Goal: Obtain resource: Download file/media

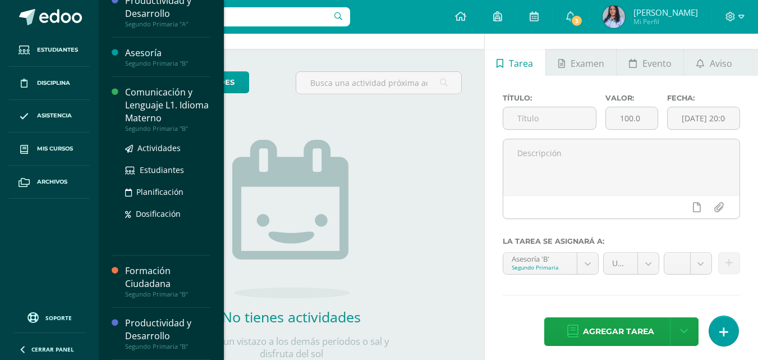
scroll to position [56, 0]
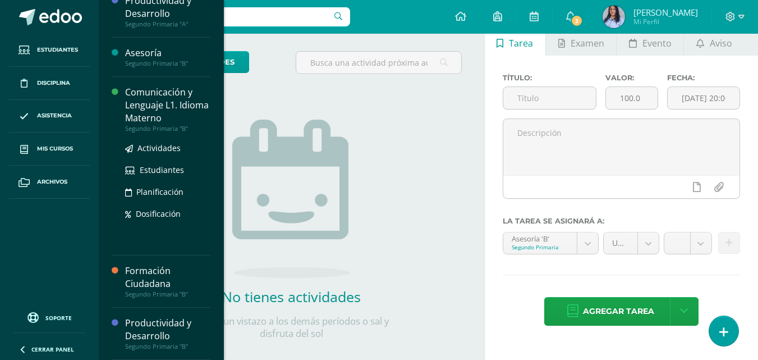
click at [153, 114] on div "Comunicación y Lenguaje L1. Idioma Materno" at bounding box center [167, 105] width 85 height 39
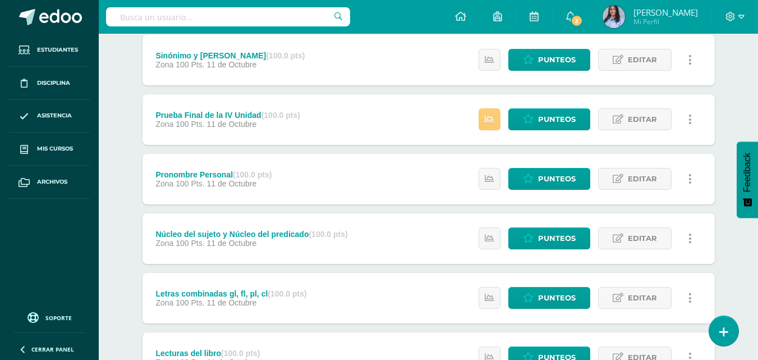
scroll to position [393, 0]
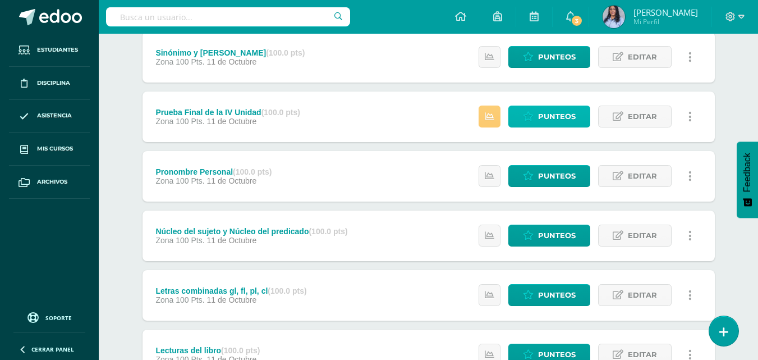
click at [545, 112] on span "Punteos" at bounding box center [557, 116] width 38 height 21
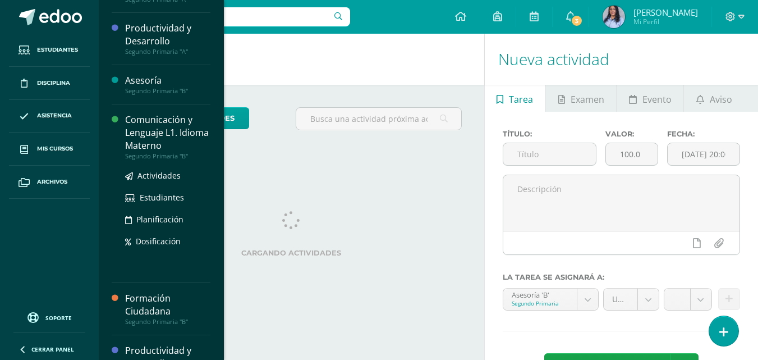
scroll to position [112, 0]
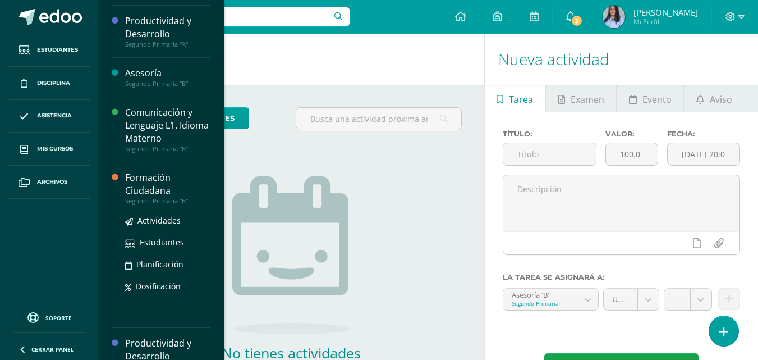
click at [143, 186] on div "Formación Ciudadana" at bounding box center [167, 184] width 85 height 26
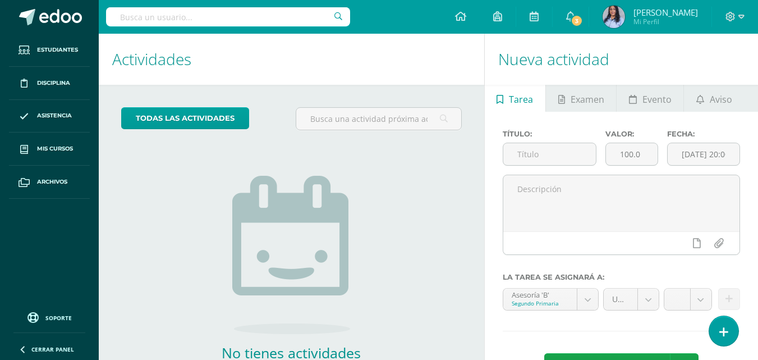
scroll to position [20, 0]
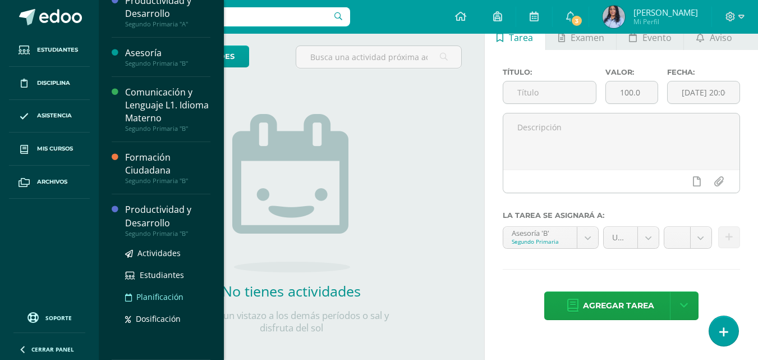
scroll to position [72, 0]
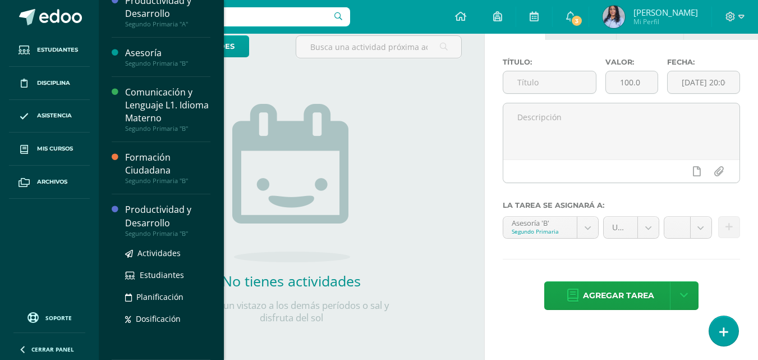
click at [141, 210] on div "Productividad y Desarrollo" at bounding box center [167, 216] width 85 height 26
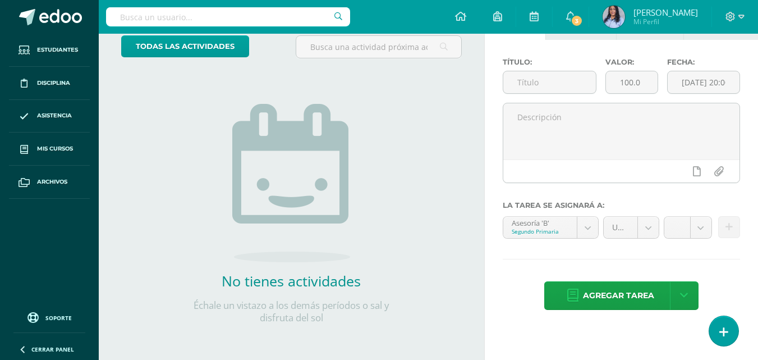
scroll to position [20, 0]
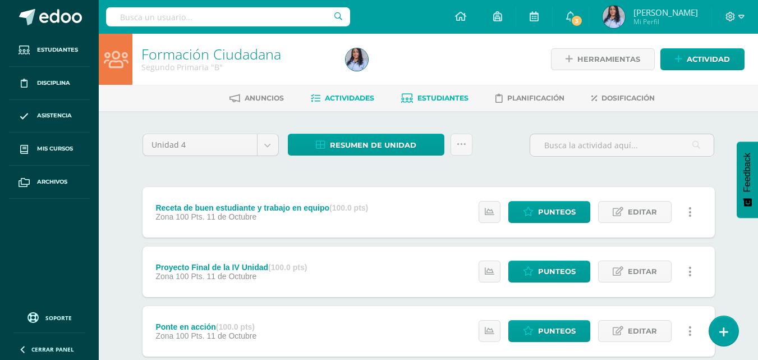
click at [438, 97] on span "Estudiantes" at bounding box center [443, 98] width 51 height 8
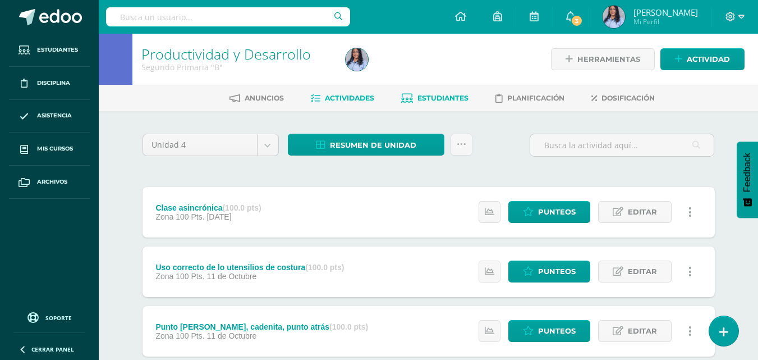
click at [429, 98] on span "Estudiantes" at bounding box center [443, 98] width 51 height 8
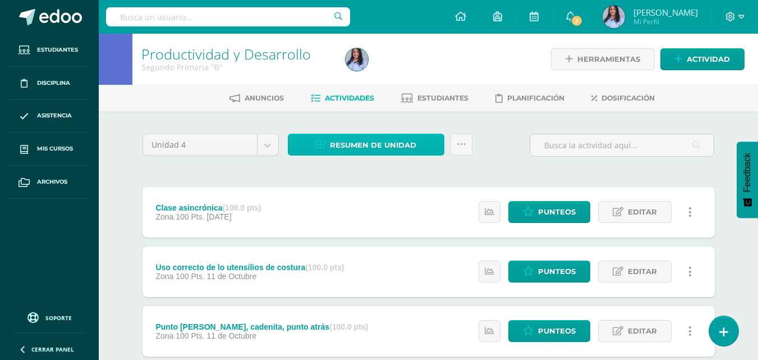
click at [368, 143] on span "Resumen de unidad" at bounding box center [373, 145] width 86 height 21
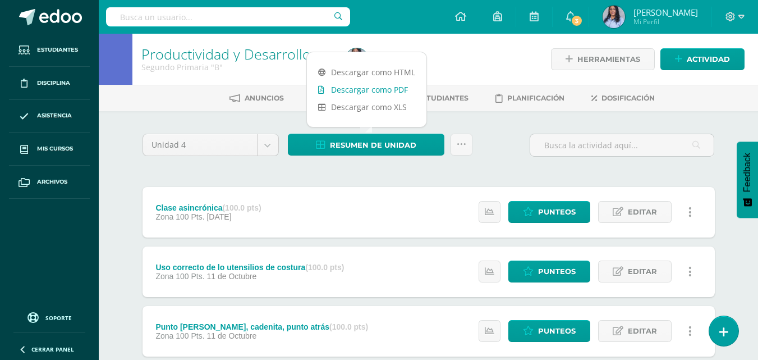
click at [378, 90] on link "Descargar como PDF" at bounding box center [367, 89] width 120 height 17
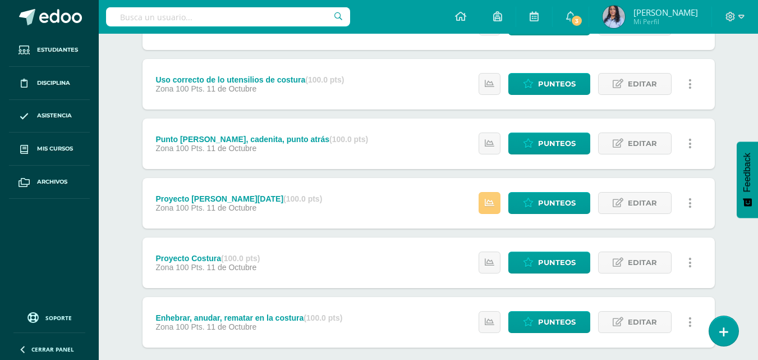
scroll to position [225, 0]
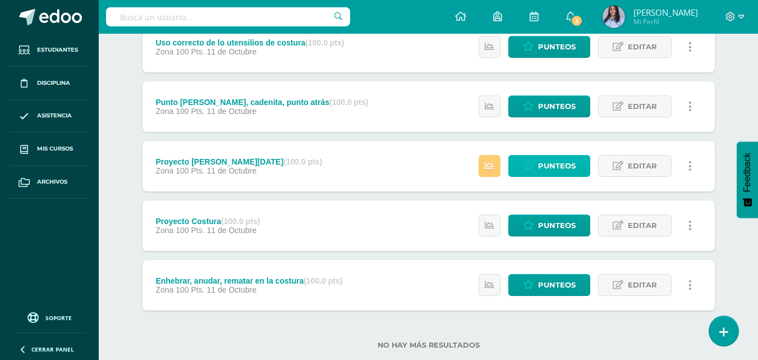
click at [553, 170] on span "Punteos" at bounding box center [557, 165] width 38 height 21
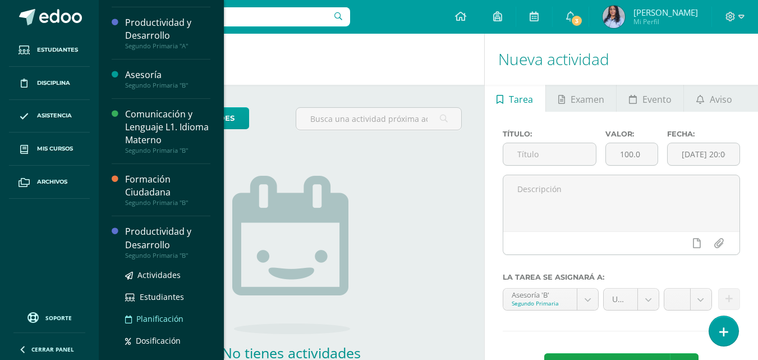
scroll to position [132, 0]
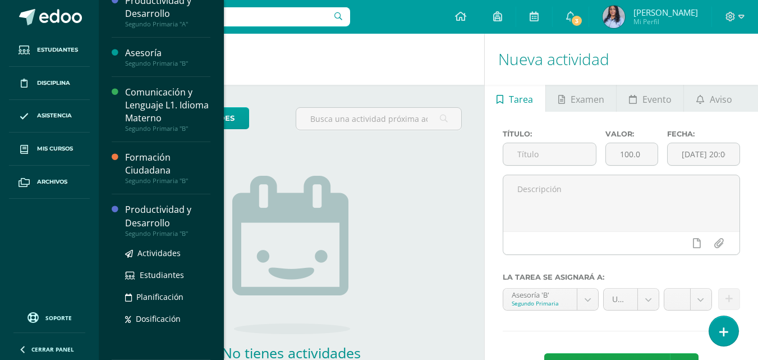
click at [143, 219] on div "Productividad y Desarrollo" at bounding box center [167, 216] width 85 height 26
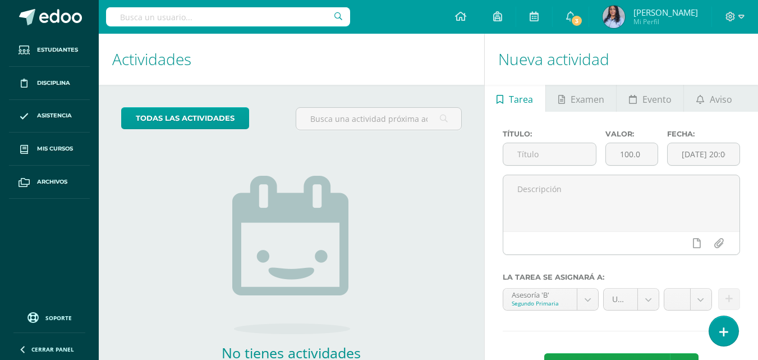
scroll to position [20, 0]
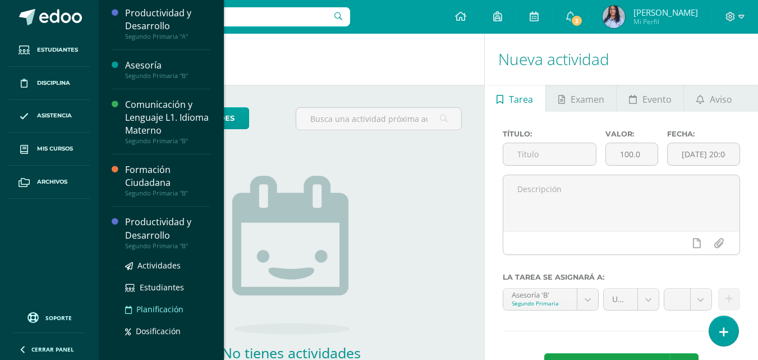
scroll to position [132, 0]
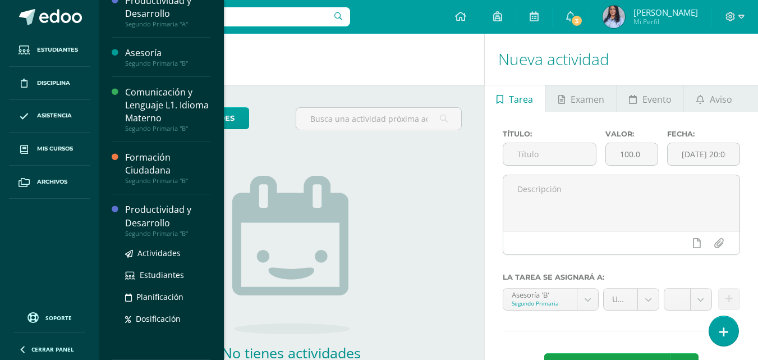
click at [140, 226] on div "Productividad y Desarrollo" at bounding box center [167, 216] width 85 height 26
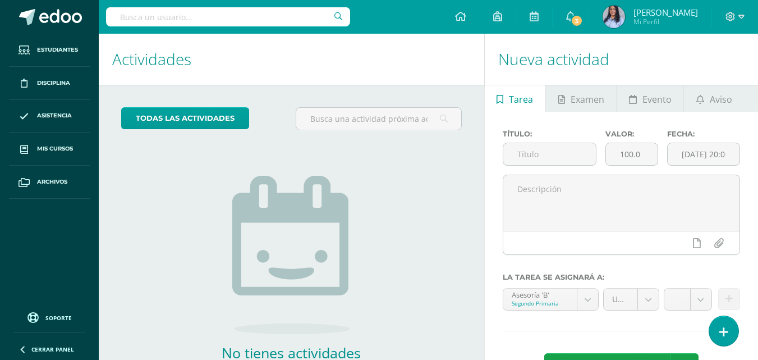
scroll to position [20, 0]
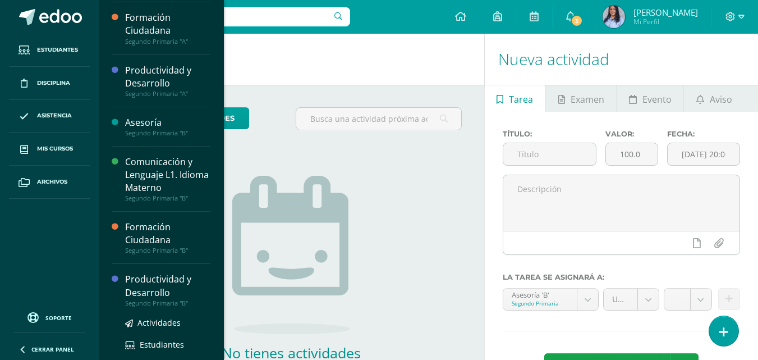
scroll to position [132, 0]
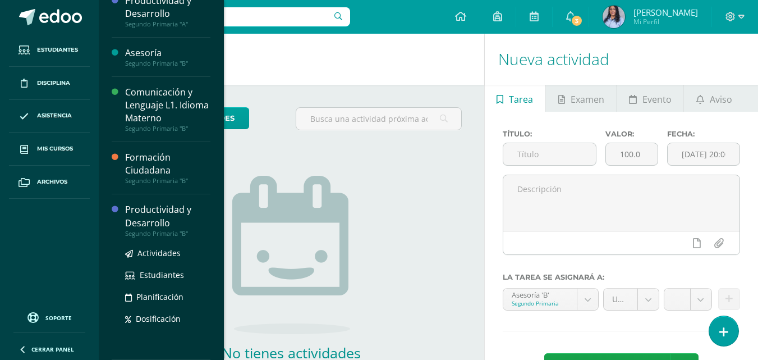
click at [141, 219] on div "Productividad y Desarrollo" at bounding box center [167, 216] width 85 height 26
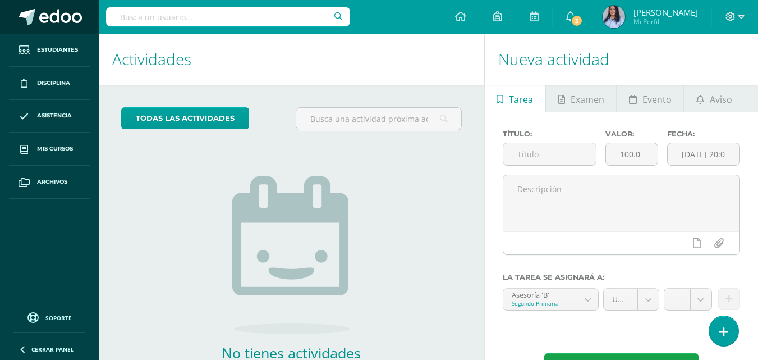
scroll to position [20, 0]
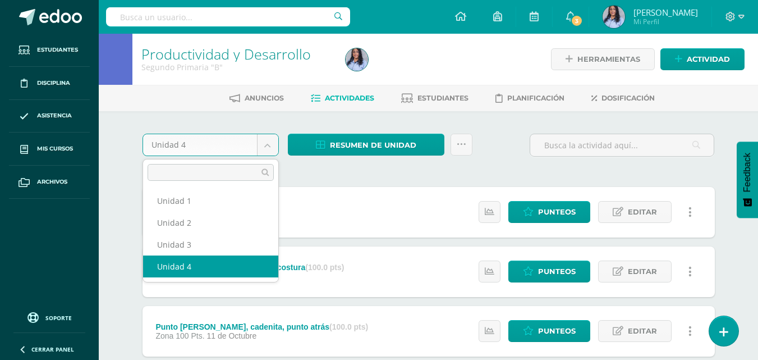
click at [267, 143] on body "Estudiantes Disciplina Asistencia Mis cursos Archivos Soporte Ayuda Reportar un…" at bounding box center [379, 305] width 758 height 610
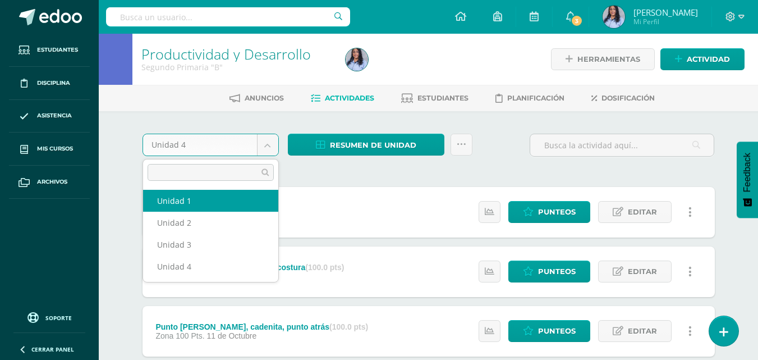
select select "Unidad 1"
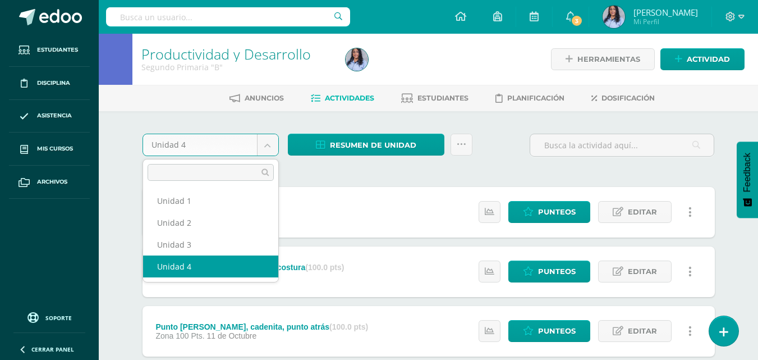
click at [266, 143] on body "Estudiantes Disciplina Asistencia Mis cursos Archivos Soporte Ayuda Reportar un…" at bounding box center [379, 305] width 758 height 610
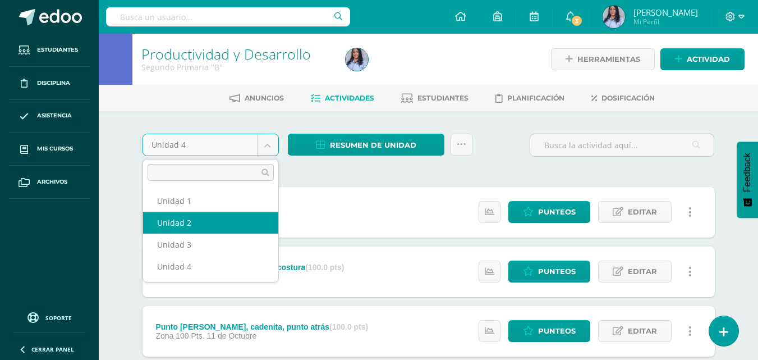
select select "Unidad 2"
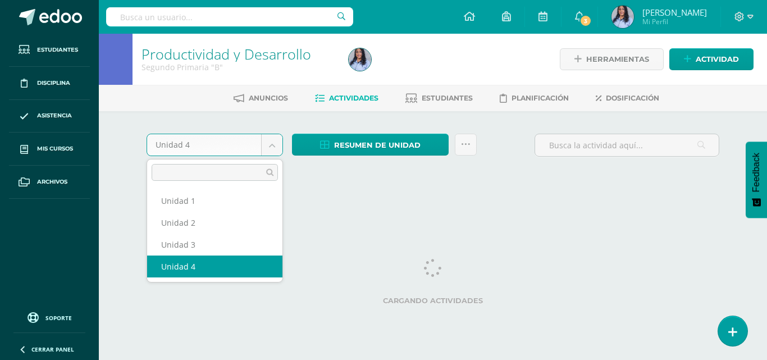
click at [274, 144] on body "Estudiantes Disciplina Asistencia Mis cursos Archivos Soporte Ayuda Reportar un…" at bounding box center [383, 104] width 767 height 209
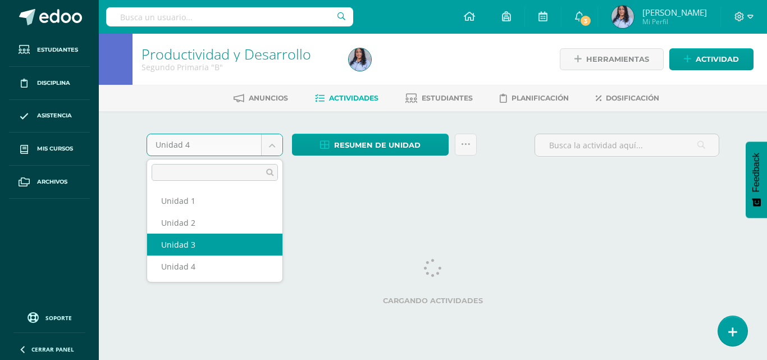
select select "Unidad 3"
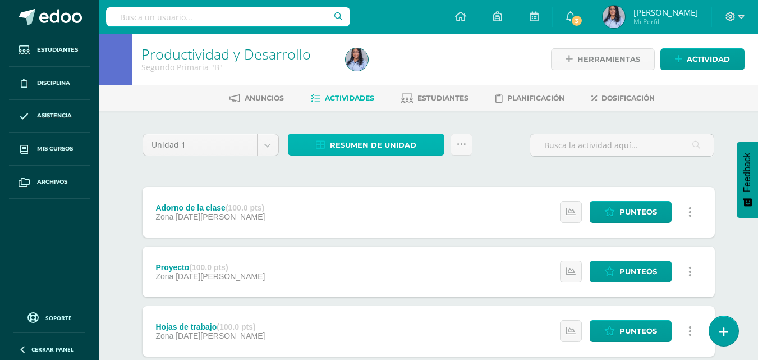
click at [373, 144] on span "Resumen de unidad" at bounding box center [373, 145] width 86 height 21
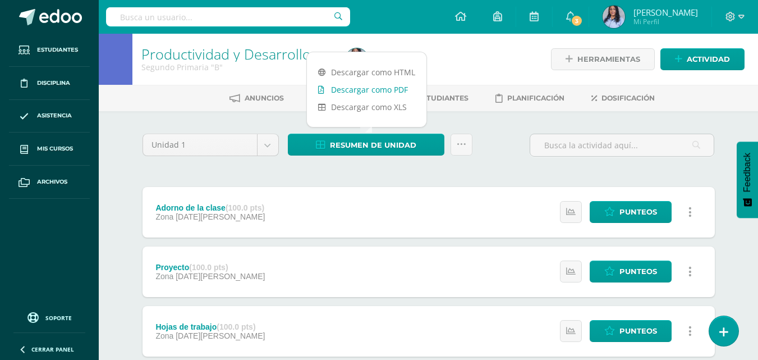
click at [373, 90] on link "Descargar como PDF" at bounding box center [367, 89] width 120 height 17
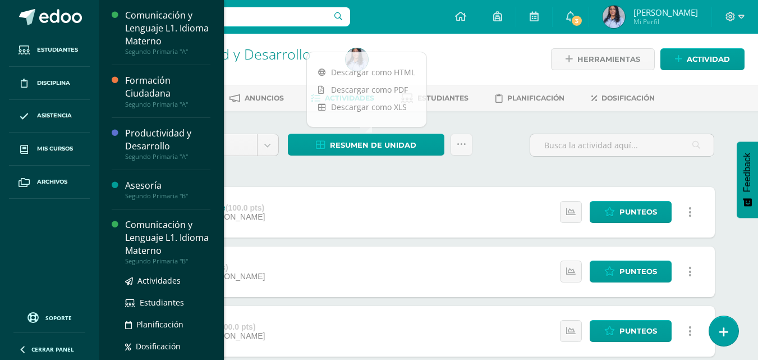
click at [148, 235] on div "Comunicación y Lenguaje L1. Idioma Materno" at bounding box center [167, 237] width 85 height 39
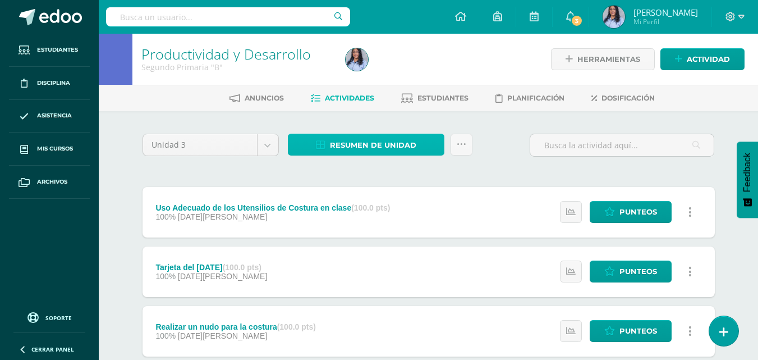
click at [377, 144] on span "Resumen de unidad" at bounding box center [373, 145] width 86 height 21
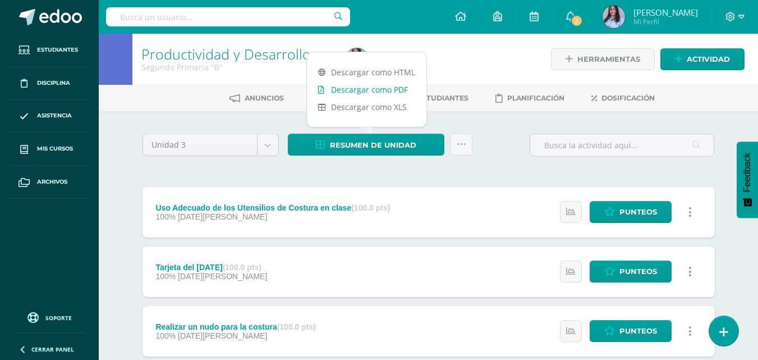
click at [370, 88] on link "Descargar como PDF" at bounding box center [367, 89] width 120 height 17
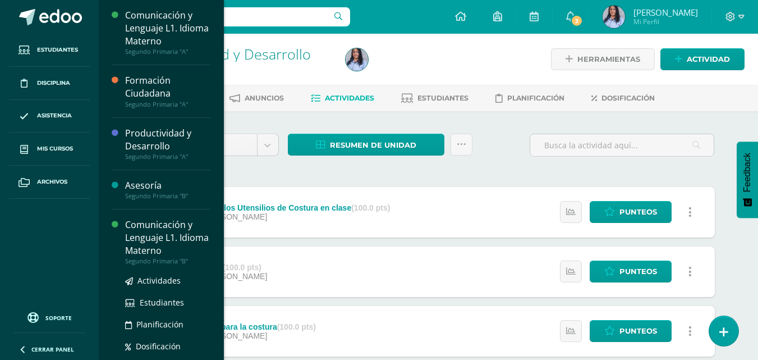
click at [157, 237] on div "Comunicación y Lenguaje L1. Idioma Materno" at bounding box center [167, 237] width 85 height 39
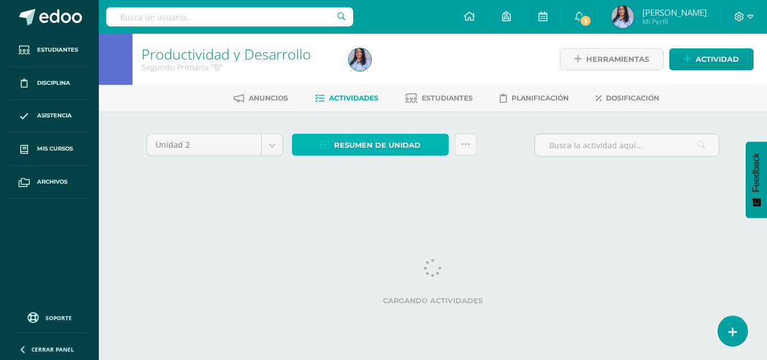
click at [361, 148] on span "Resumen de unidad" at bounding box center [377, 145] width 86 height 21
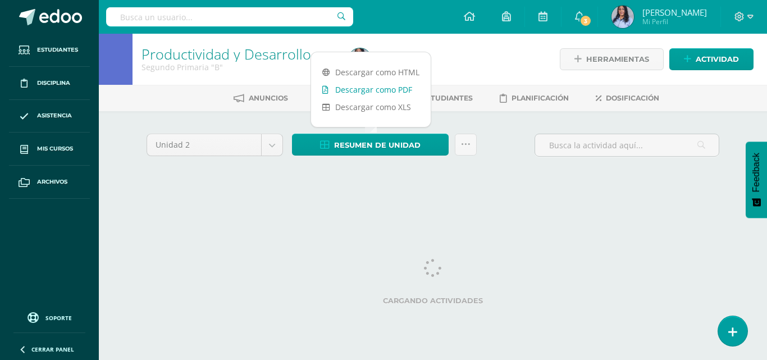
click at [377, 90] on link "Descargar como PDF" at bounding box center [371, 89] width 120 height 17
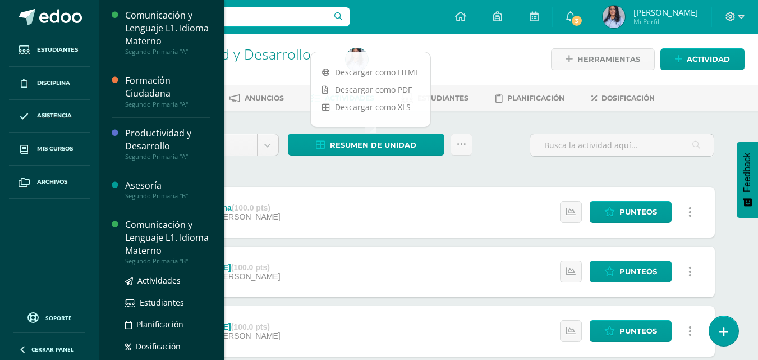
click at [157, 242] on div "Comunicación y Lenguaje L1. Idioma Materno" at bounding box center [167, 237] width 85 height 39
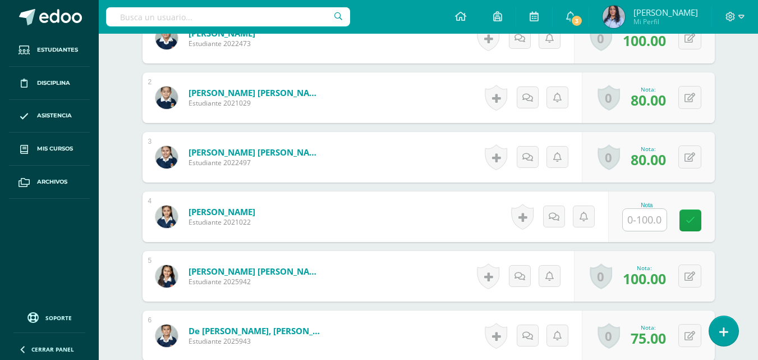
scroll to position [378, 0]
click at [649, 216] on input "text" at bounding box center [645, 219] width 44 height 22
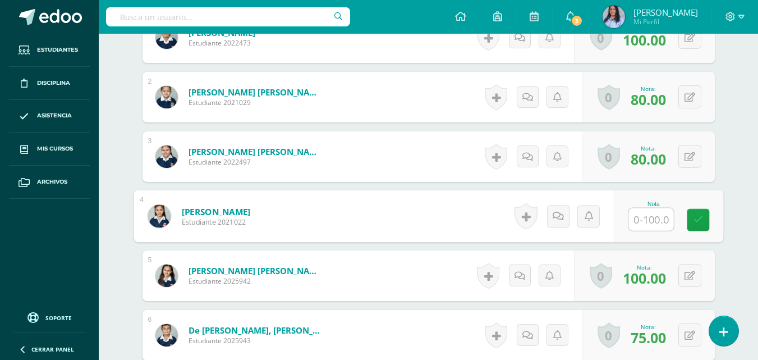
scroll to position [378, 0]
type input "94"
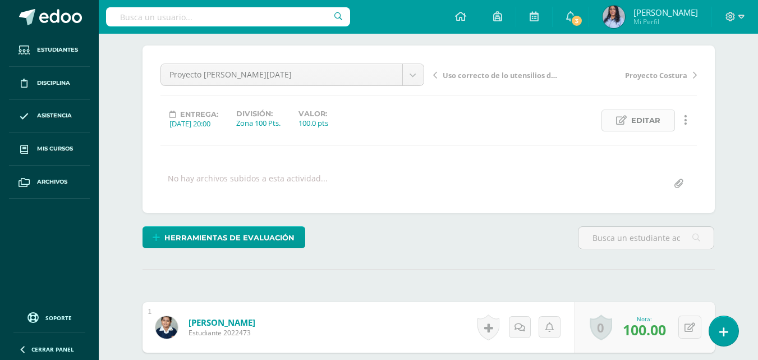
scroll to position [0, 0]
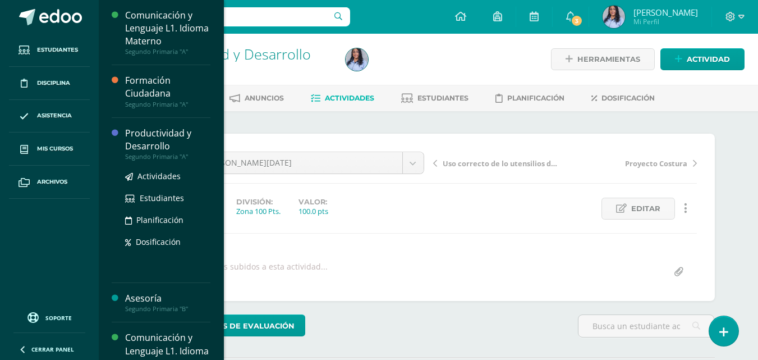
click at [143, 136] on div "Productividad y Desarrollo" at bounding box center [167, 140] width 85 height 26
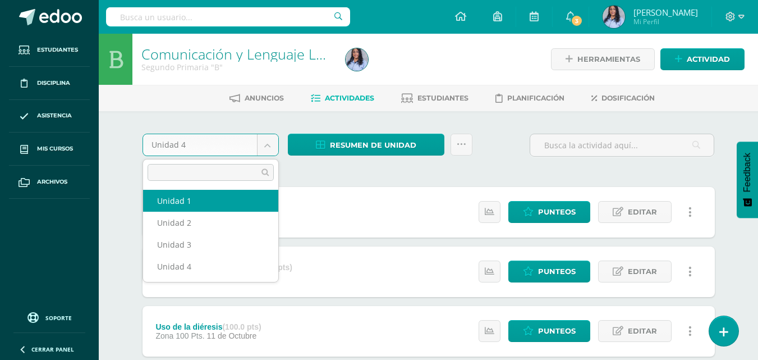
select select "Unidad 1"
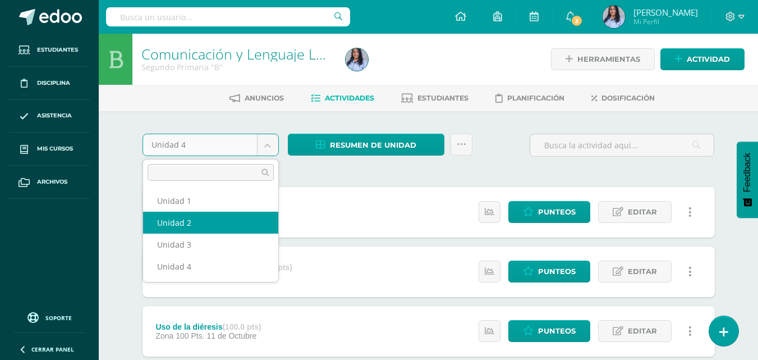
select select "Unidad 2"
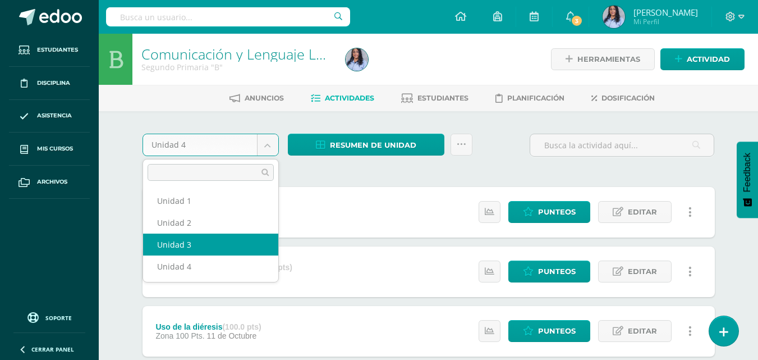
select select "Unidad 3"
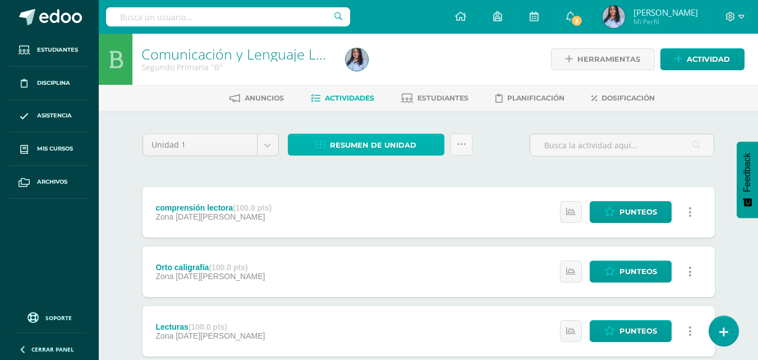
click at [365, 143] on span "Resumen de unidad" at bounding box center [373, 145] width 86 height 21
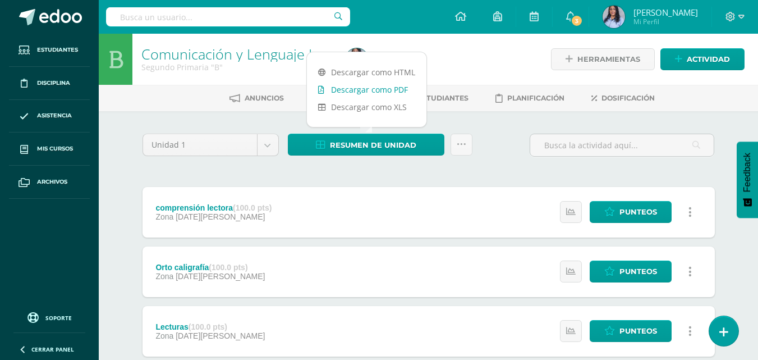
click at [369, 91] on link "Descargar como PDF" at bounding box center [367, 89] width 120 height 17
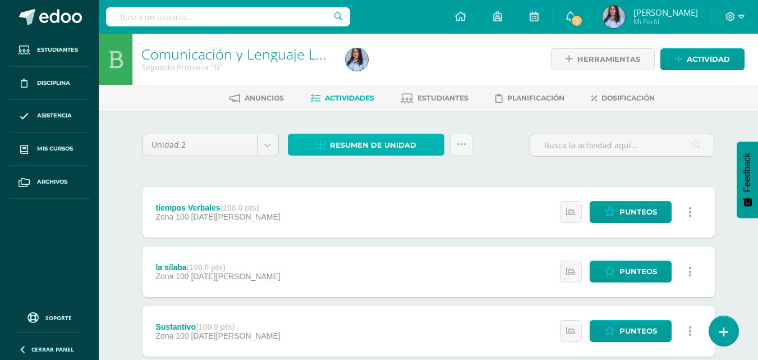
click at [380, 141] on span "Resumen de unidad" at bounding box center [373, 145] width 86 height 21
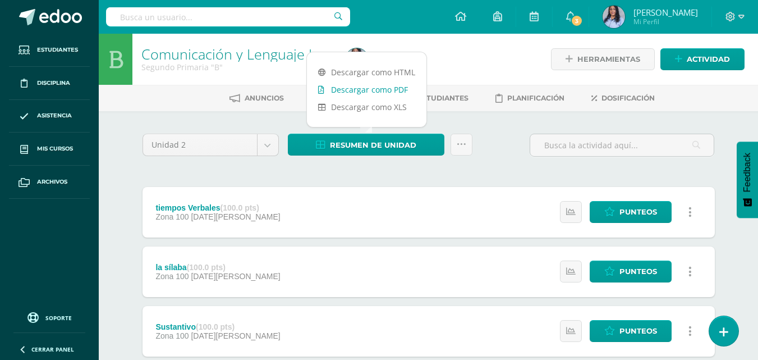
click at [369, 90] on link "Descargar como PDF" at bounding box center [367, 89] width 120 height 17
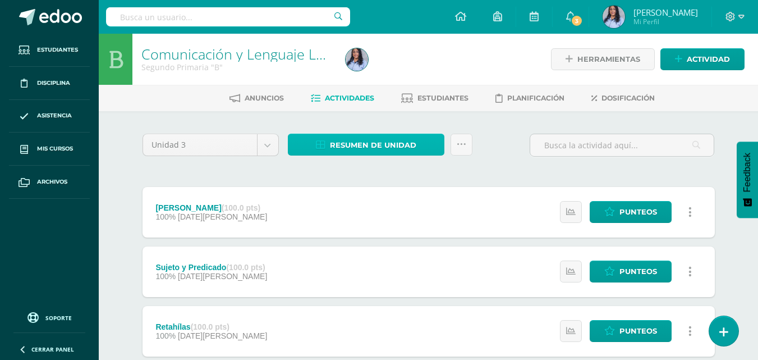
click at [361, 142] on span "Resumen de unidad" at bounding box center [373, 145] width 86 height 21
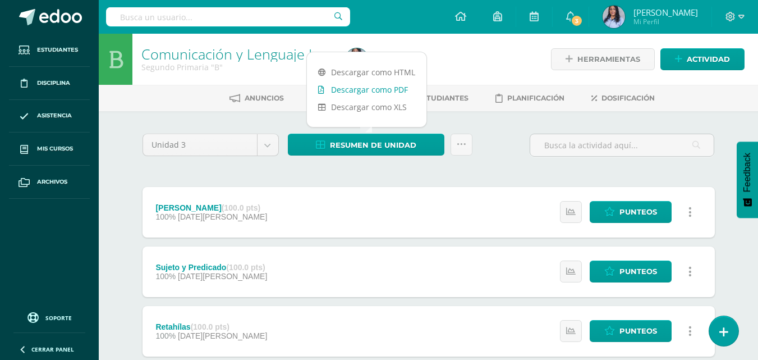
click at [370, 90] on link "Descargar como PDF" at bounding box center [367, 89] width 120 height 17
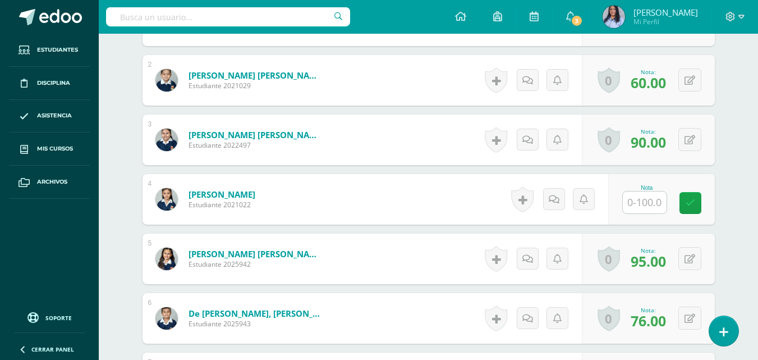
scroll to position [450, 0]
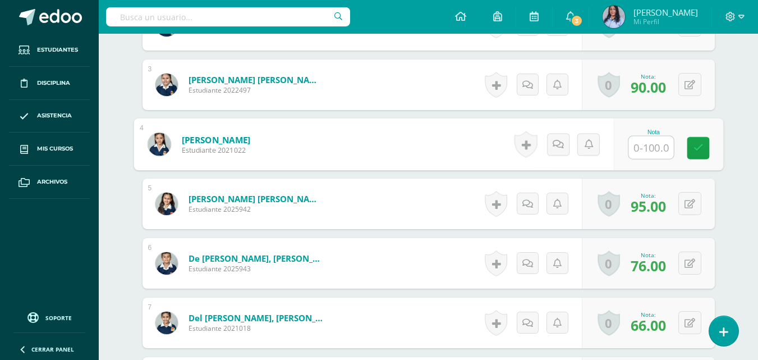
click at [645, 149] on input "text" at bounding box center [651, 147] width 45 height 22
type input "92"
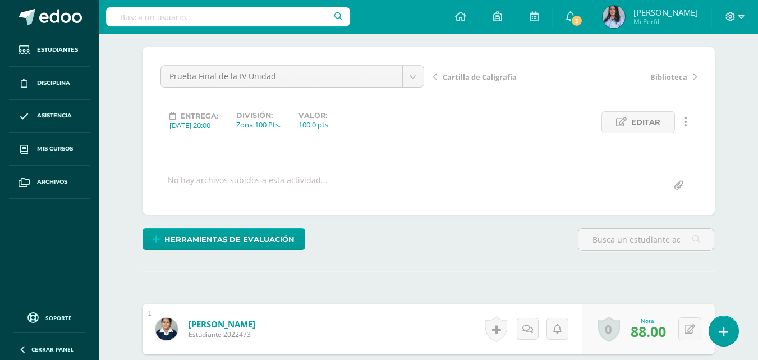
scroll to position [0, 0]
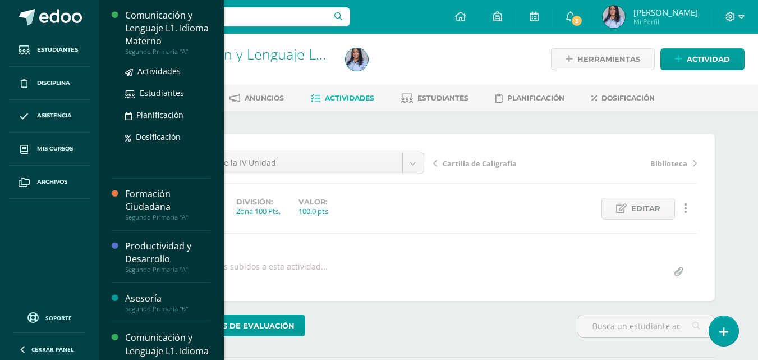
click at [144, 27] on div "Comunicación y Lenguaje L1. Idioma Materno" at bounding box center [167, 28] width 85 height 39
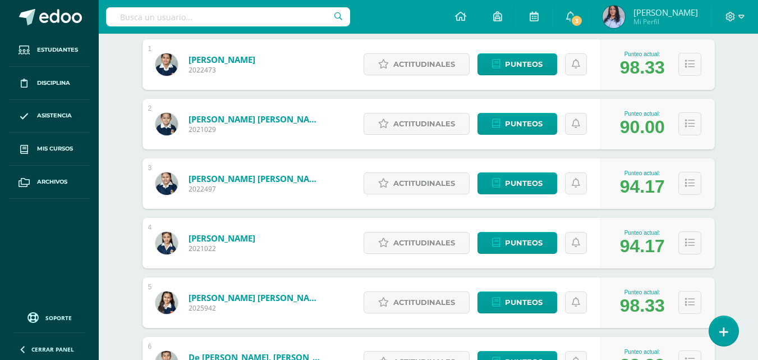
scroll to position [225, 0]
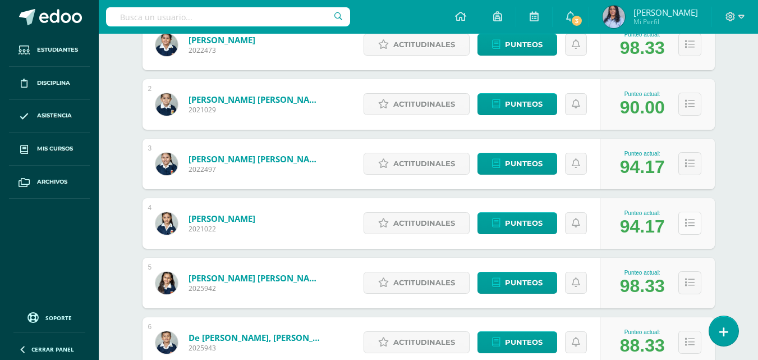
click at [692, 222] on icon at bounding box center [690, 223] width 10 height 10
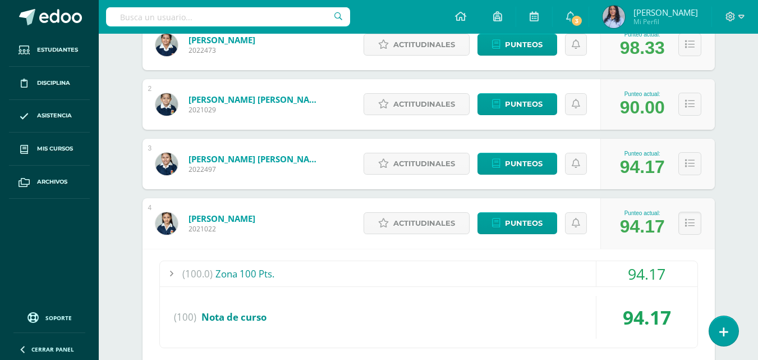
click at [230, 276] on div "(100.0) Zona 100 Pts." at bounding box center [429, 273] width 538 height 25
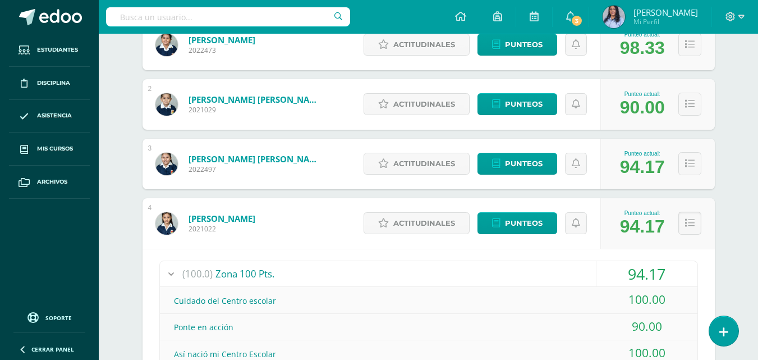
click at [686, 224] on icon at bounding box center [690, 223] width 10 height 10
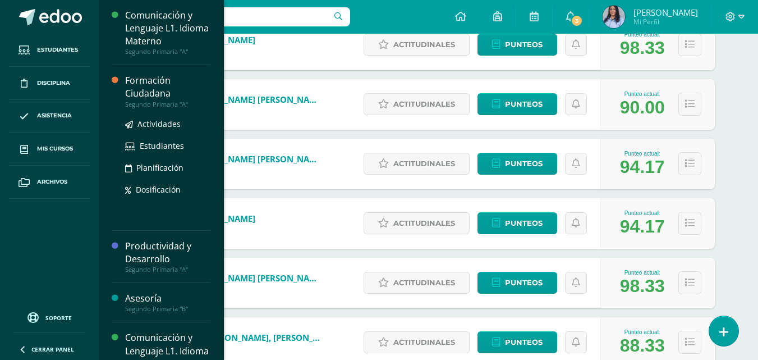
click at [144, 92] on div "Formación Ciudadana" at bounding box center [167, 87] width 85 height 26
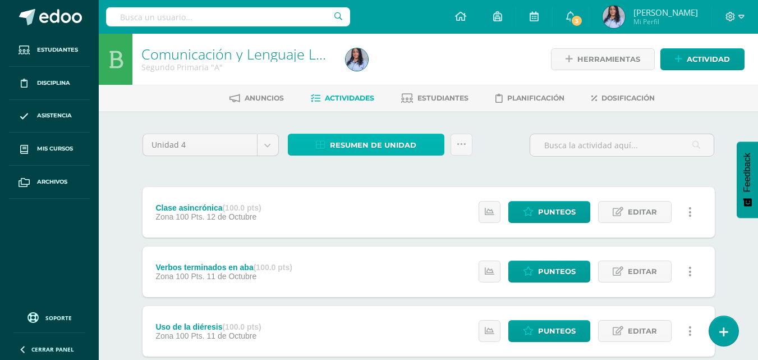
click at [371, 145] on span "Resumen de unidad" at bounding box center [373, 145] width 86 height 21
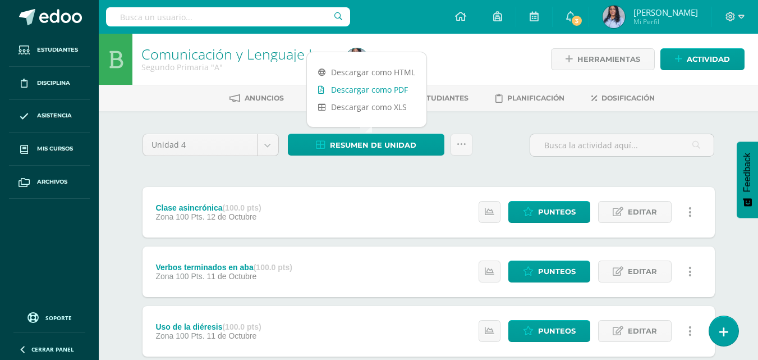
click at [378, 88] on link "Descargar como PDF" at bounding box center [367, 89] width 120 height 17
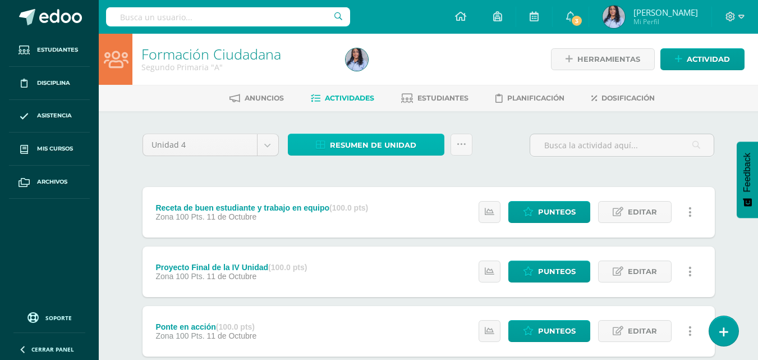
click at [386, 144] on span "Resumen de unidad" at bounding box center [373, 145] width 86 height 21
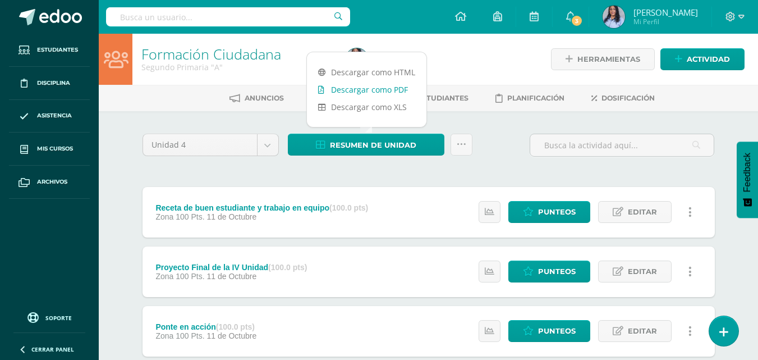
click at [383, 90] on link "Descargar como PDF" at bounding box center [367, 89] width 120 height 17
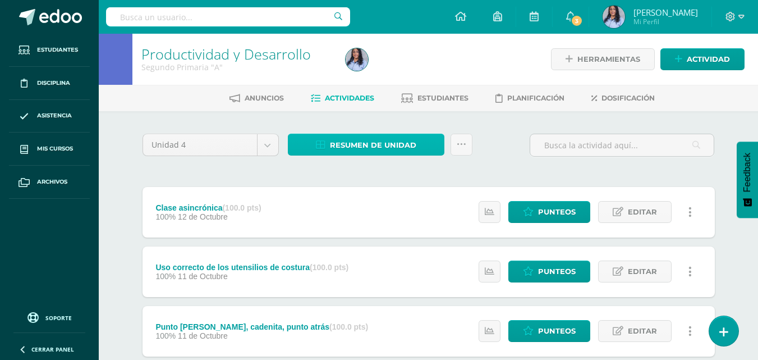
click at [374, 143] on span "Resumen de unidad" at bounding box center [373, 145] width 86 height 21
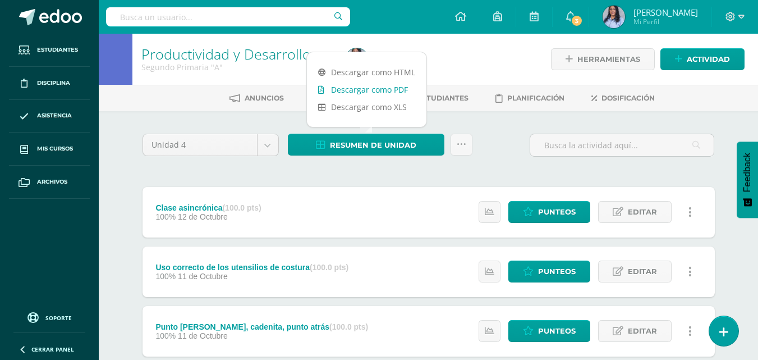
click at [373, 88] on link "Descargar como PDF" at bounding box center [367, 89] width 120 height 17
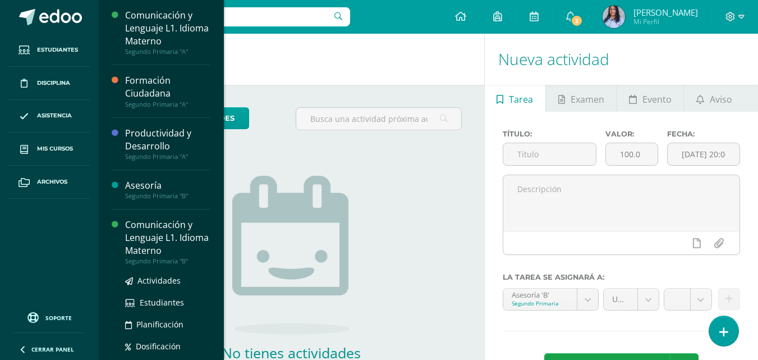
click at [150, 236] on div "Comunicación y Lenguaje L1. Idioma Materno" at bounding box center [167, 237] width 85 height 39
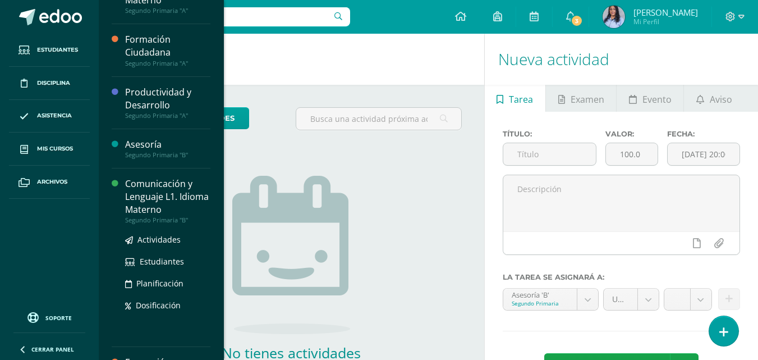
scroll to position [132, 0]
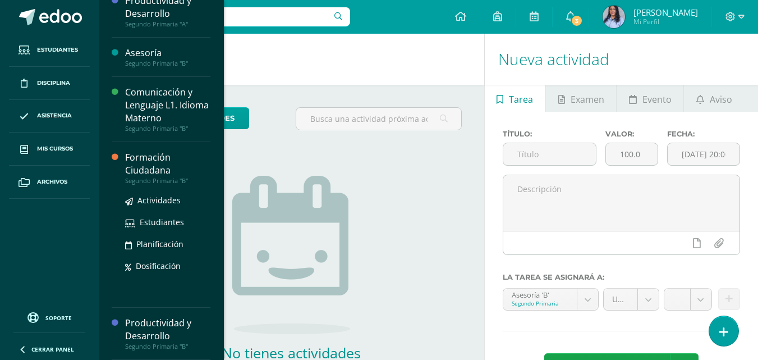
drag, startPoint x: 135, startPoint y: 169, endPoint x: 142, endPoint y: 166, distance: 8.0
click at [136, 168] on div "Formación Ciudadana" at bounding box center [167, 164] width 85 height 26
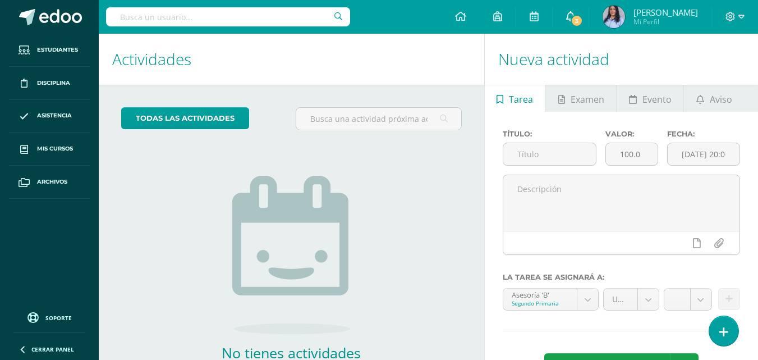
scroll to position [20, 0]
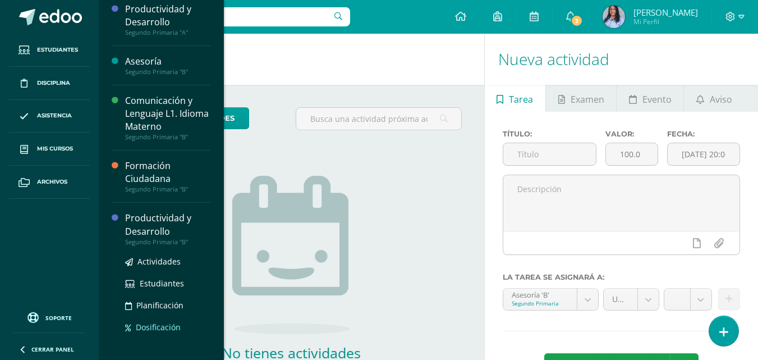
scroll to position [132, 0]
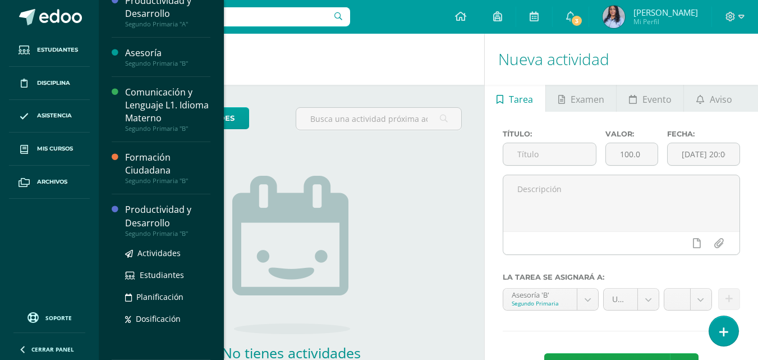
click at [143, 219] on div "Productividad y Desarrollo" at bounding box center [167, 216] width 85 height 26
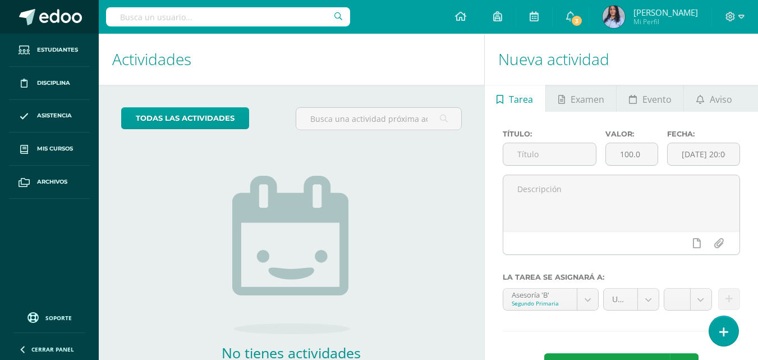
scroll to position [20, 0]
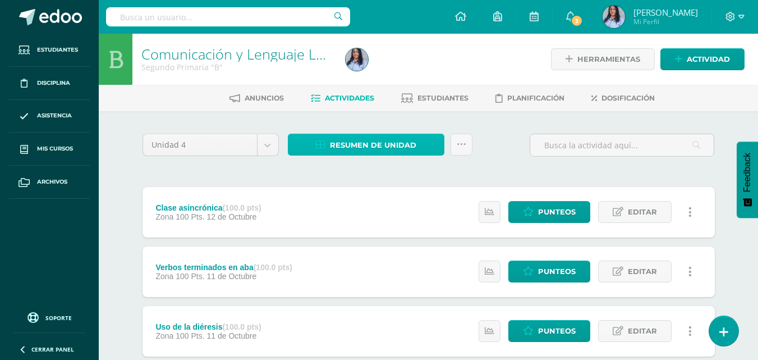
click at [364, 146] on span "Resumen de unidad" at bounding box center [373, 145] width 86 height 21
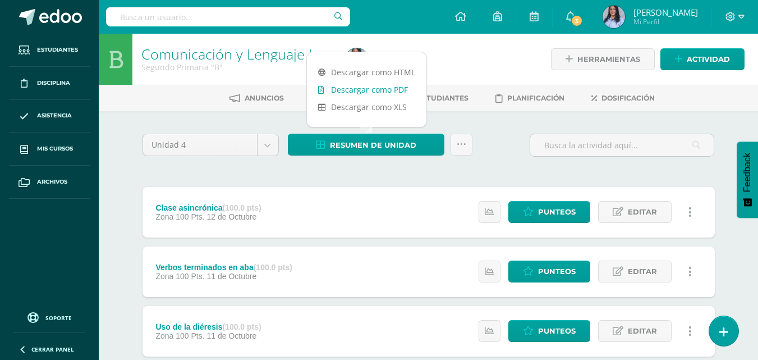
click at [382, 92] on link "Descargar como PDF" at bounding box center [367, 89] width 120 height 17
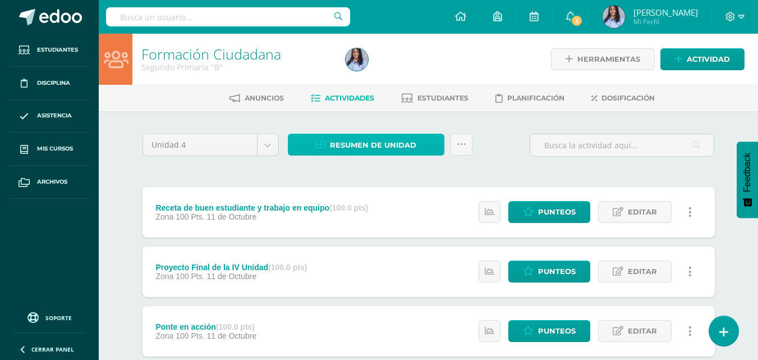
click at [365, 144] on span "Resumen de unidad" at bounding box center [373, 145] width 86 height 21
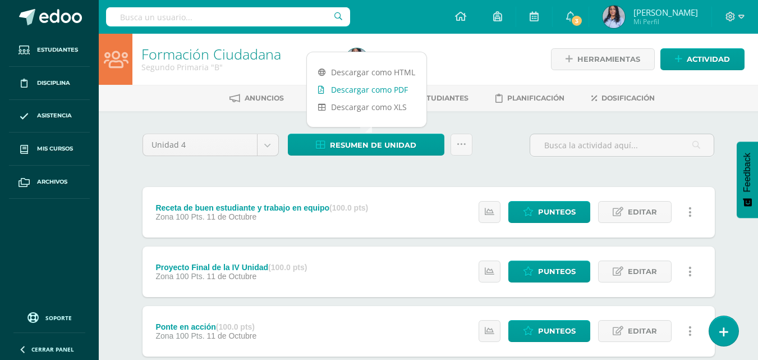
click at [383, 91] on link "Descargar como PDF" at bounding box center [367, 89] width 120 height 17
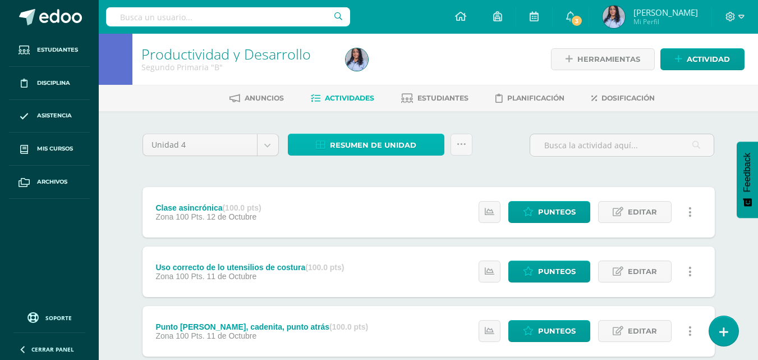
click at [378, 147] on span "Resumen de unidad" at bounding box center [373, 145] width 86 height 21
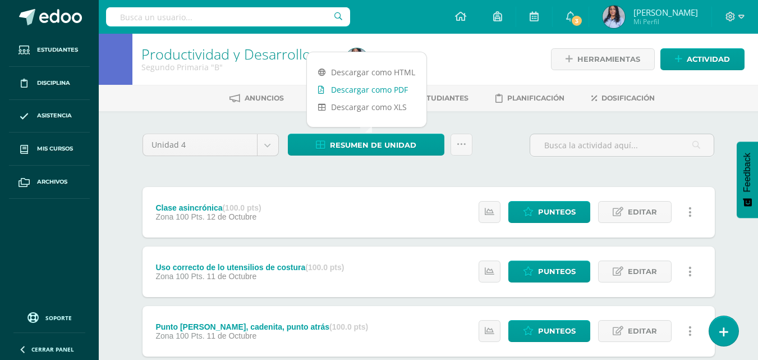
click at [374, 90] on link "Descargar como PDF" at bounding box center [367, 89] width 120 height 17
